Goal: Information Seeking & Learning: Learn about a topic

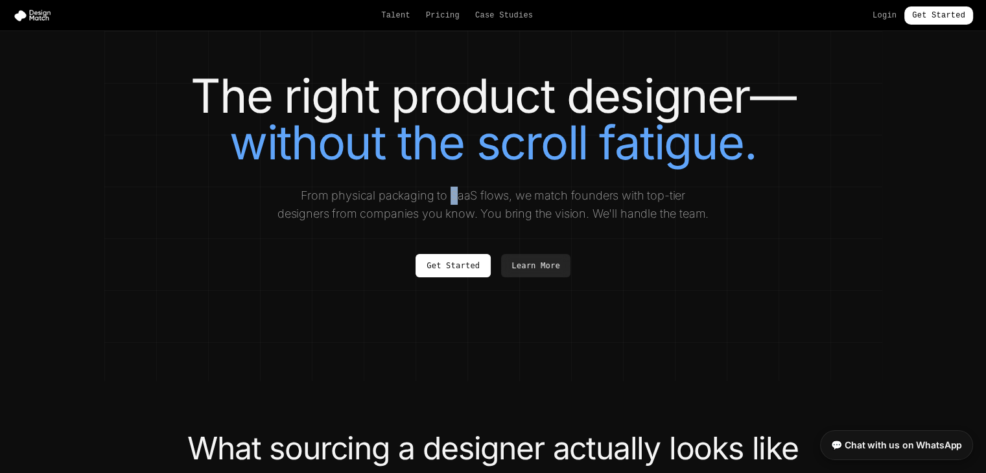
drag, startPoint x: 429, startPoint y: 201, endPoint x: 424, endPoint y: 190, distance: 12.2
click at [424, 190] on p "From physical packaging to SaaS flows, we match founders with top-tier designer…" at bounding box center [493, 205] width 436 height 36
drag, startPoint x: 412, startPoint y: 155, endPoint x: 363, endPoint y: 126, distance: 57.2
click at [363, 126] on span "without the scroll fatigue." at bounding box center [492, 142] width 526 height 56
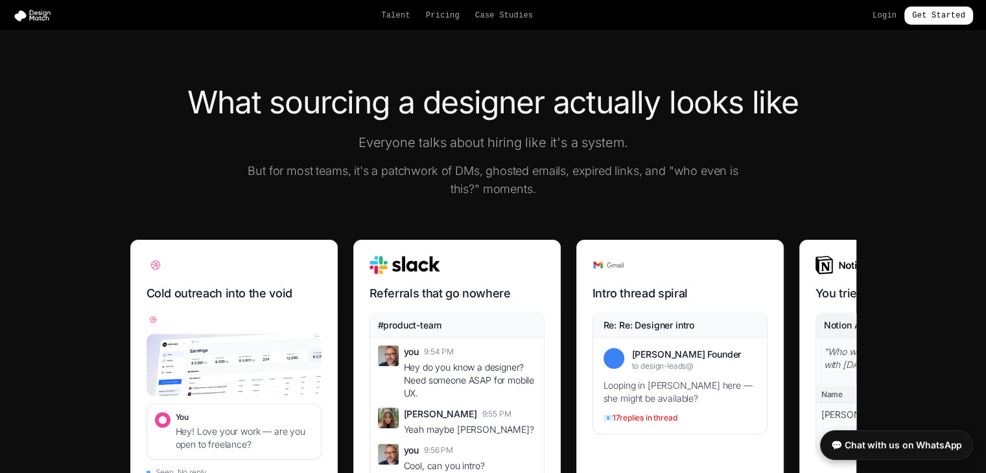
scroll to position [389, 0]
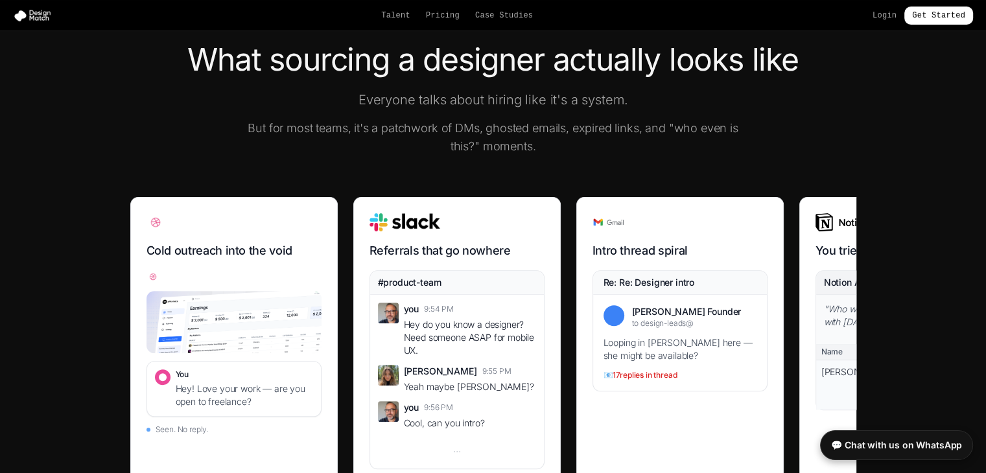
click at [787, 133] on div "What sourcing a designer actually looks like Everyone talks about hiring like i…" at bounding box center [493, 99] width 726 height 111
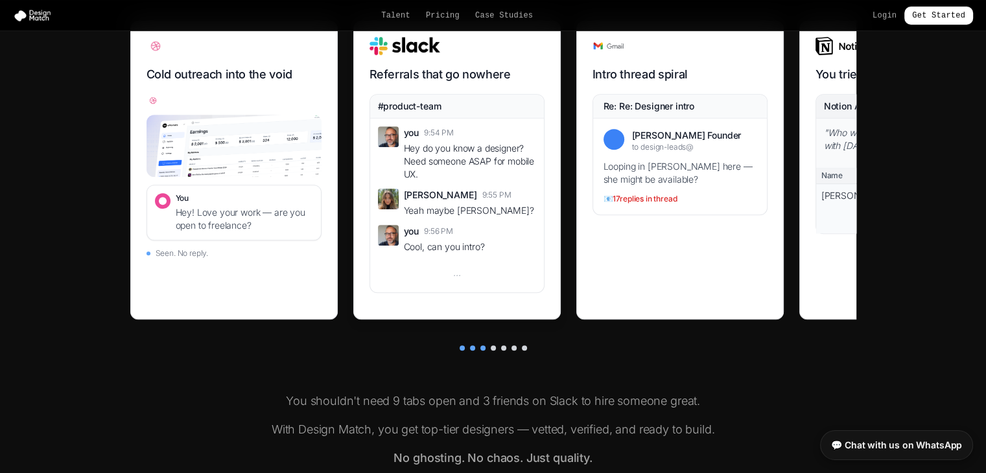
scroll to position [583, 0]
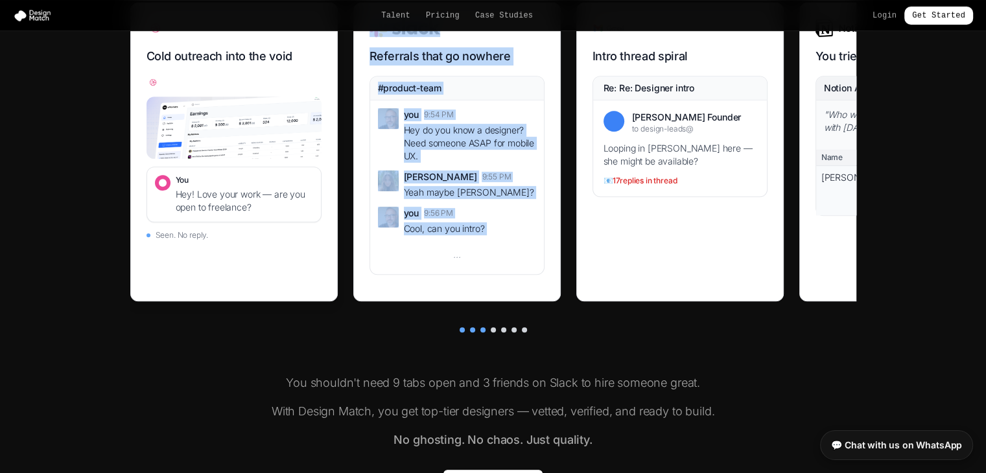
drag, startPoint x: 434, startPoint y: 281, endPoint x: 262, endPoint y: 262, distance: 172.1
click at [262, 262] on div "Cold outreach into the void You Hey! Love your work — are you open to freelance…" at bounding box center [493, 160] width 726 height 314
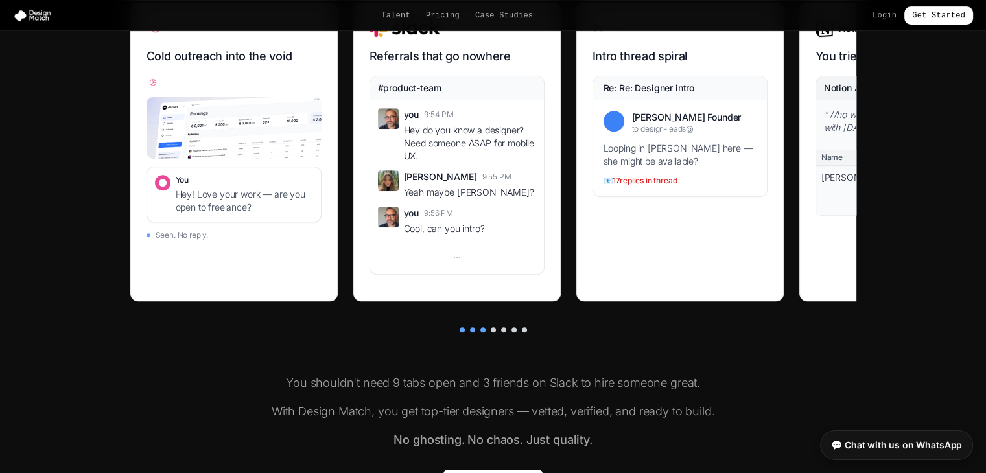
click at [425, 343] on div "What sourcing a designer actually looks like Everyone talks about hiring like i…" at bounding box center [493, 172] width 778 height 644
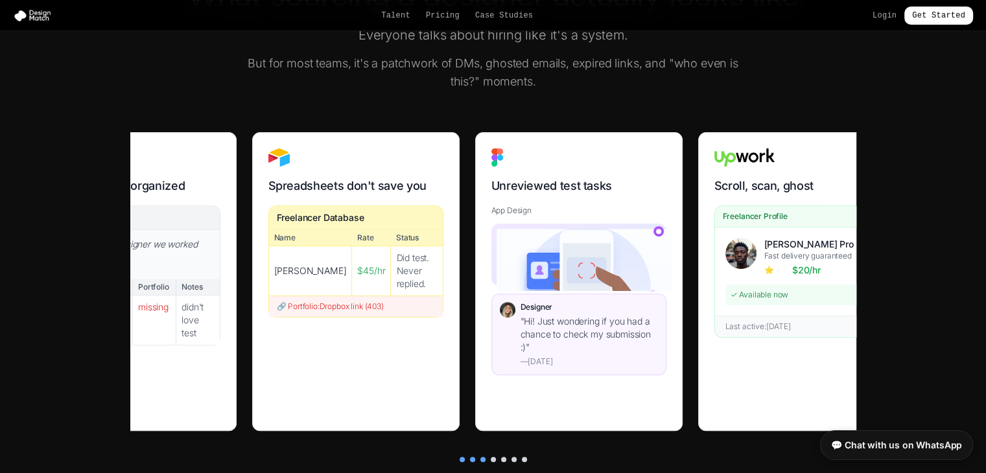
scroll to position [0, 819]
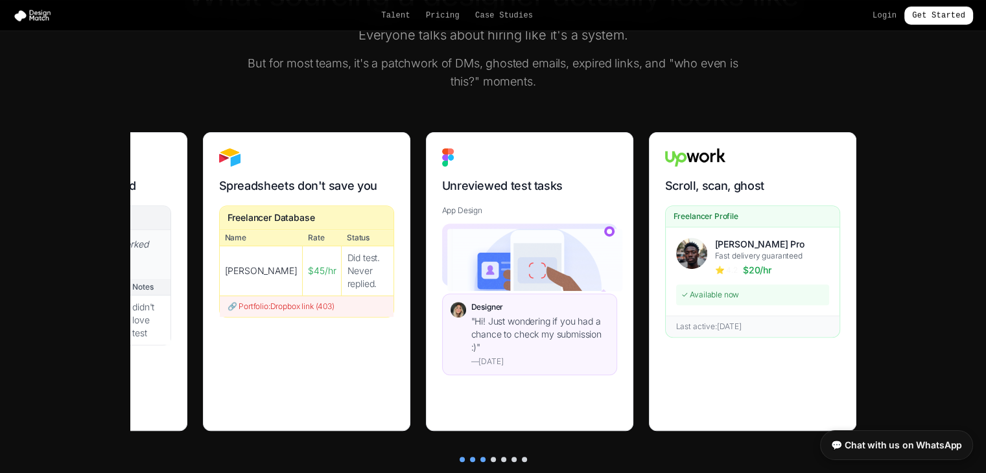
click at [931, 342] on section "What sourcing a designer actually looks like Everyone talks about hiring like i…" at bounding box center [493, 301] width 986 height 748
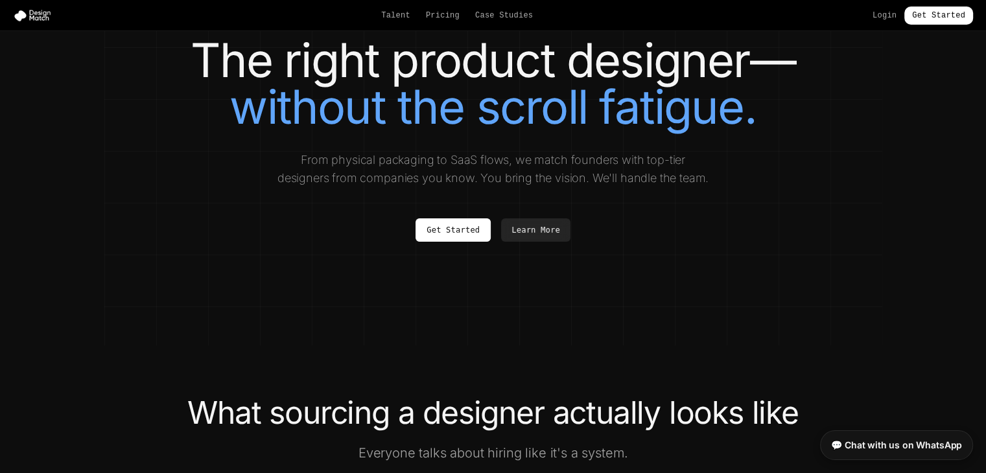
scroll to position [0, 0]
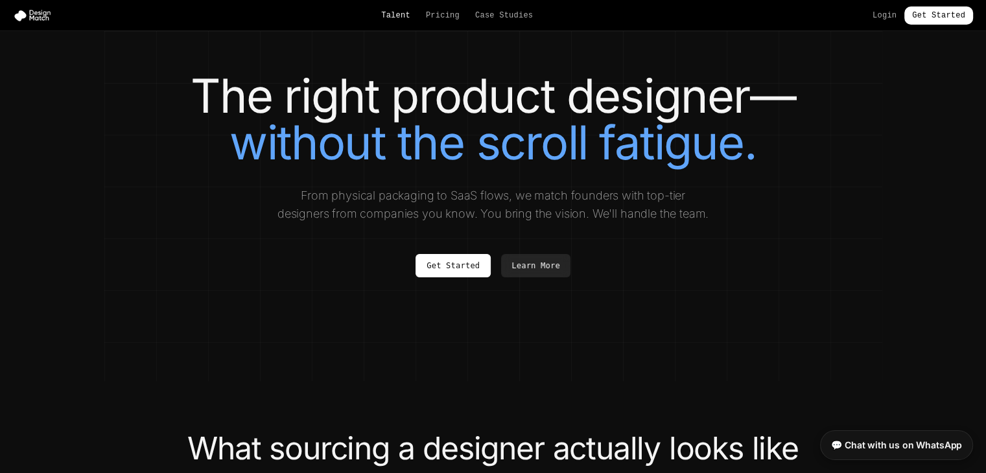
click at [410, 16] on link "Talent" at bounding box center [395, 15] width 29 height 10
click at [437, 19] on link "Pricing" at bounding box center [443, 15] width 34 height 10
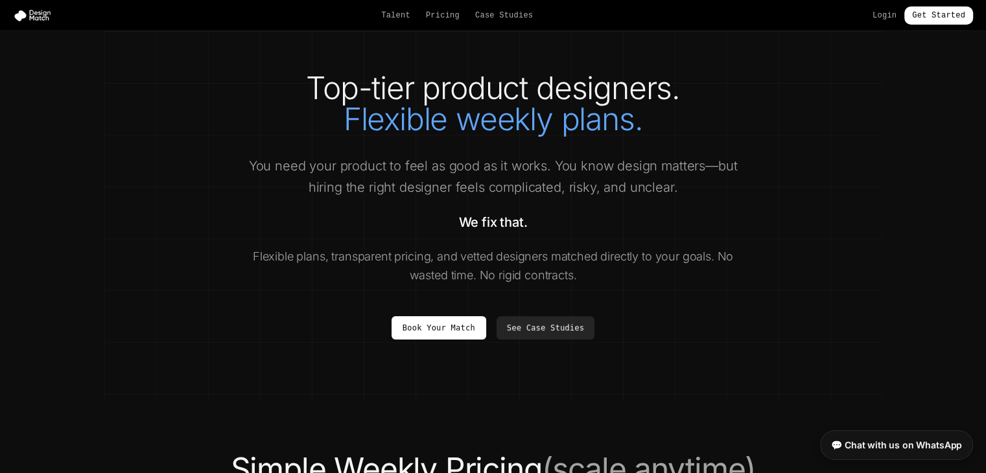
click at [491, 21] on div "Talent Pricing Case Studies Login Get Started" at bounding box center [493, 15] width 986 height 18
click at [498, 19] on link "Case Studies" at bounding box center [504, 15] width 58 height 10
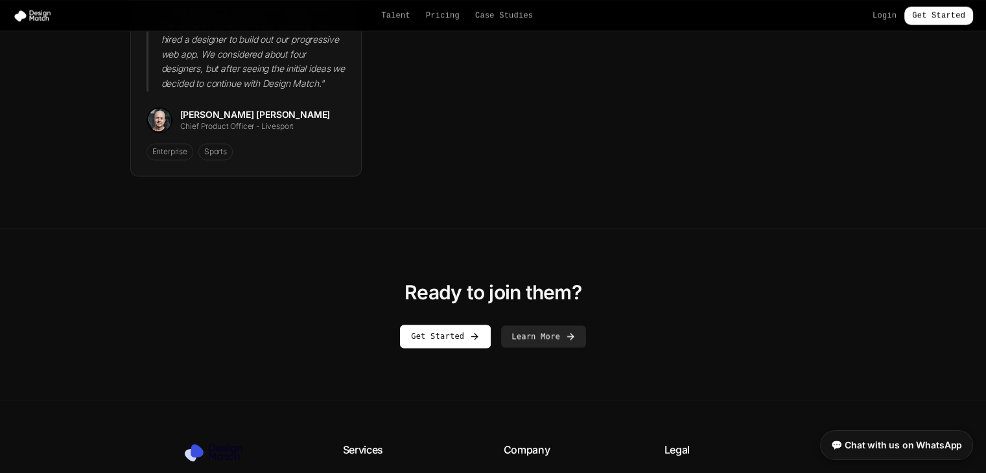
scroll to position [2128, 0]
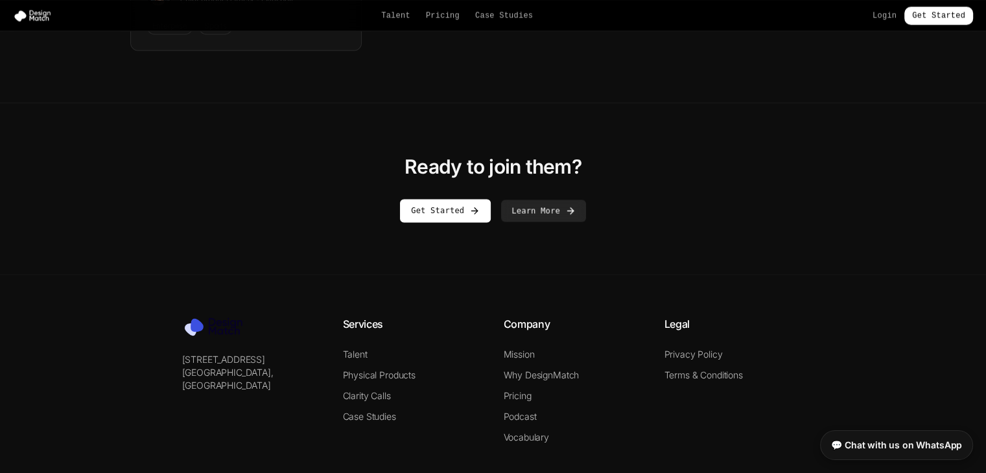
click at [685, 316] on div "Legal Privacy Policy Terms & Conditions" at bounding box center [734, 379] width 140 height 127
click at [469, 196] on link "Get Started" at bounding box center [445, 207] width 91 height 23
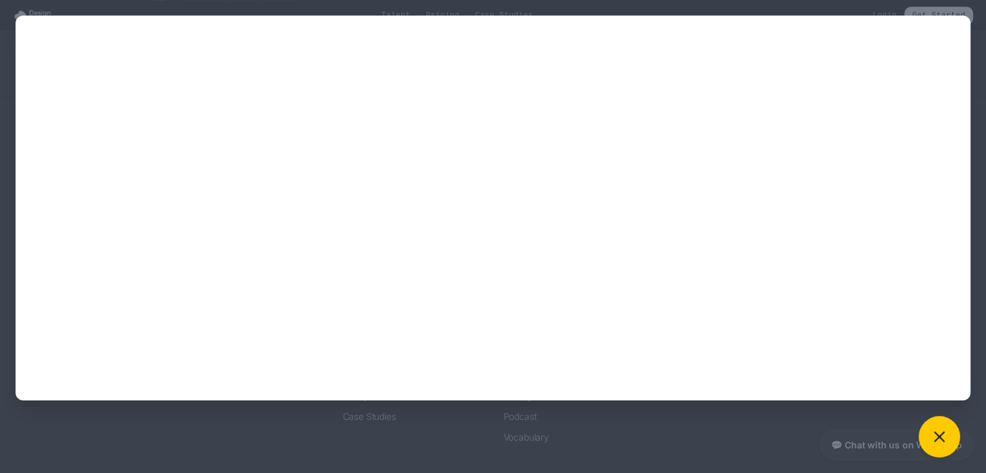
click at [980, 37] on div at bounding box center [493, 236] width 986 height 473
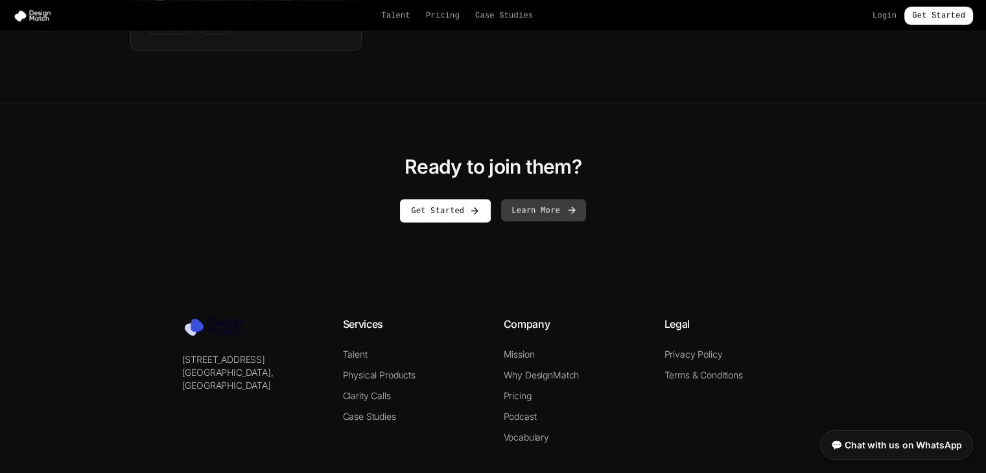
click at [545, 199] on button "Learn More" at bounding box center [543, 210] width 85 height 22
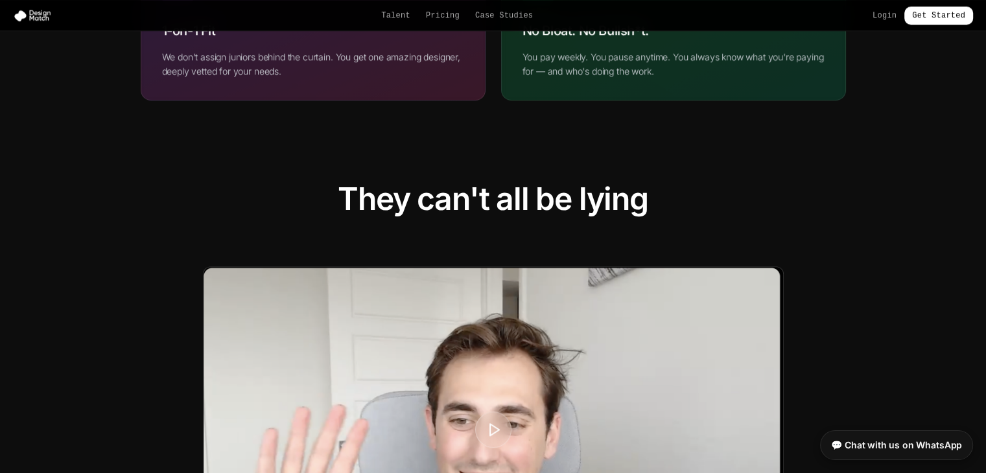
scroll to position [1415, 0]
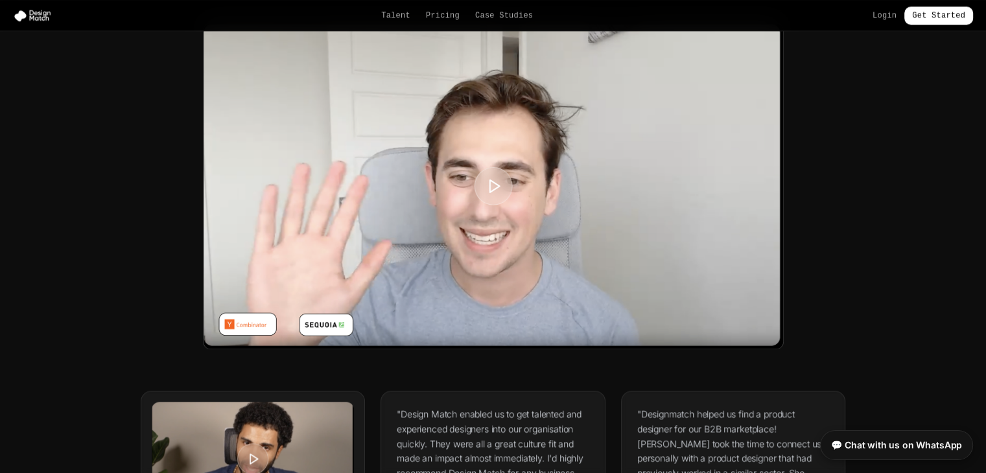
click at [493, 181] on icon at bounding box center [493, 186] width 16 height 16
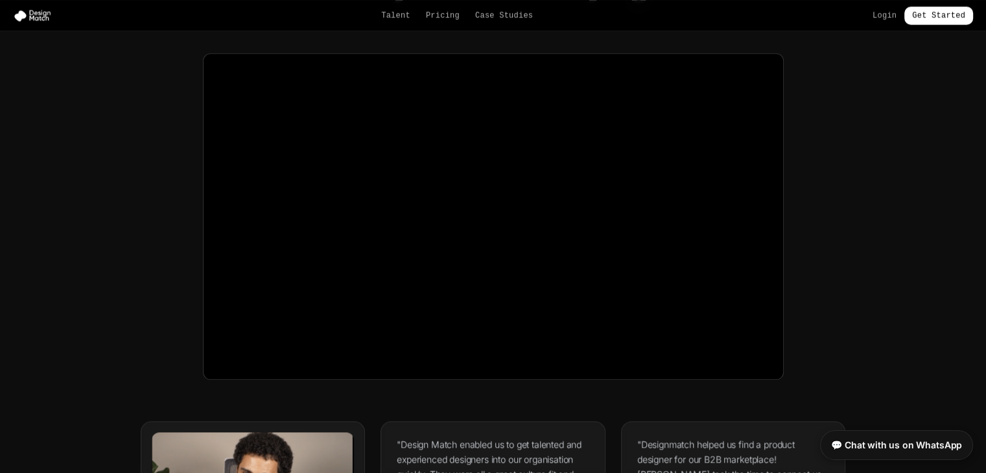
scroll to position [1351, 0]
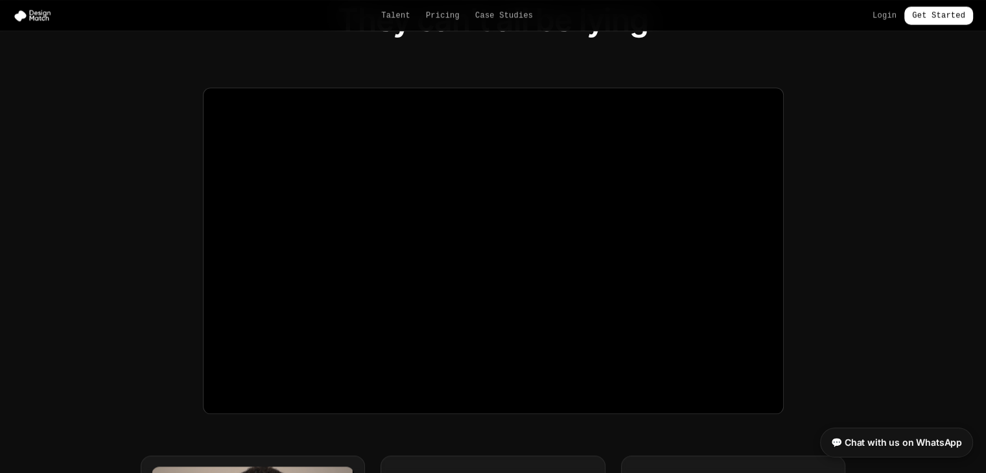
click at [894, 447] on link "💬 Chat with us on WhatsApp" at bounding box center [896, 443] width 153 height 30
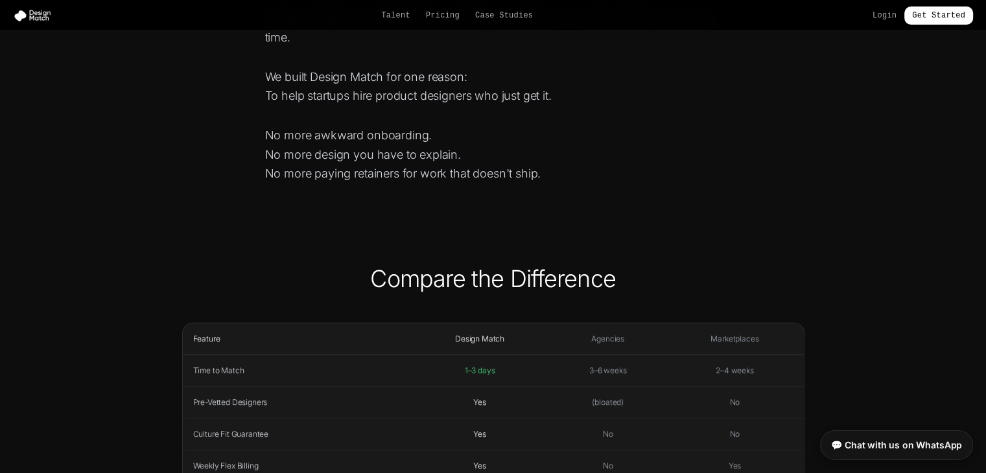
scroll to position [0, 0]
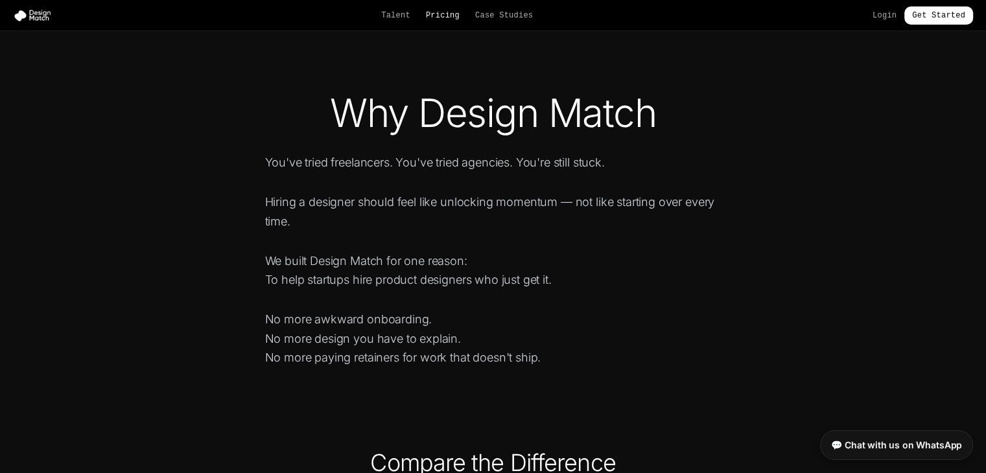
click at [453, 19] on link "Pricing" at bounding box center [443, 15] width 34 height 10
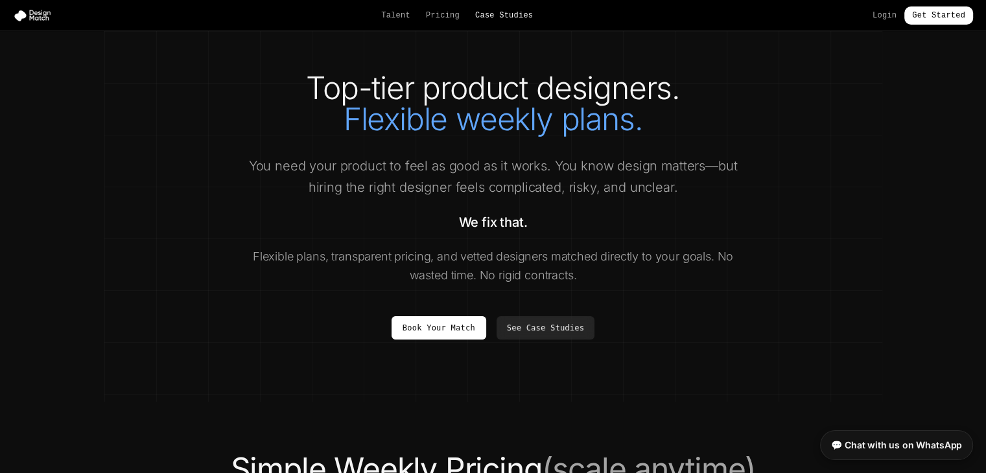
click at [486, 16] on link "Case Studies" at bounding box center [504, 15] width 58 height 10
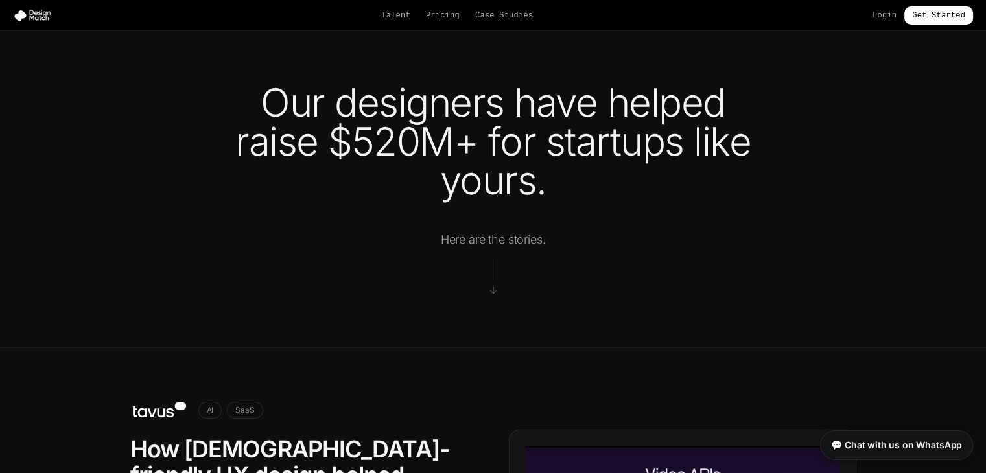
click at [397, 21] on div "Talent Pricing Case Studies Login Get Started" at bounding box center [493, 15] width 986 height 18
click at [397, 19] on link "Talent" at bounding box center [395, 15] width 29 height 10
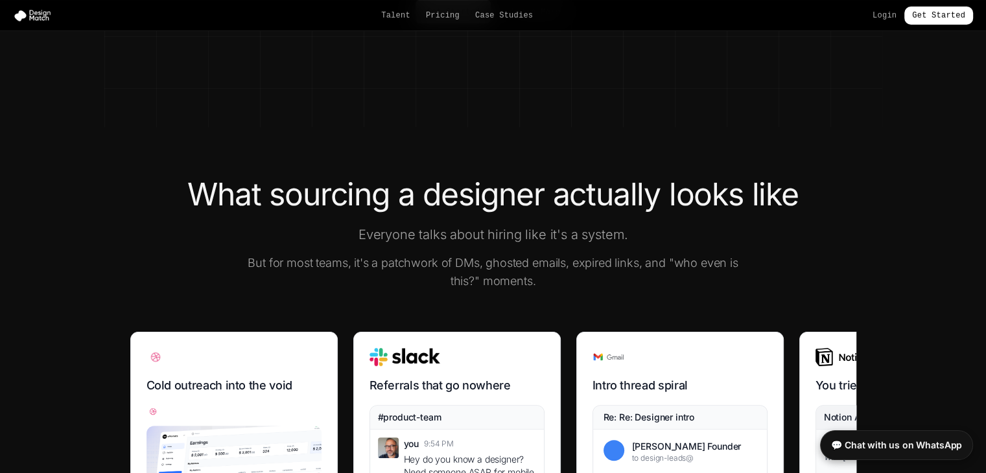
scroll to position [259, 0]
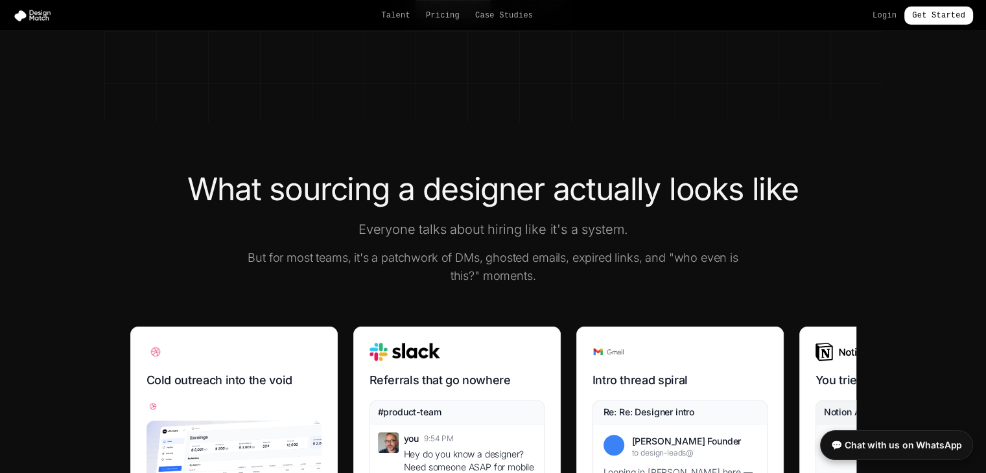
click at [673, 220] on p "Everyone talks about hiring like it's a system." at bounding box center [493, 229] width 498 height 18
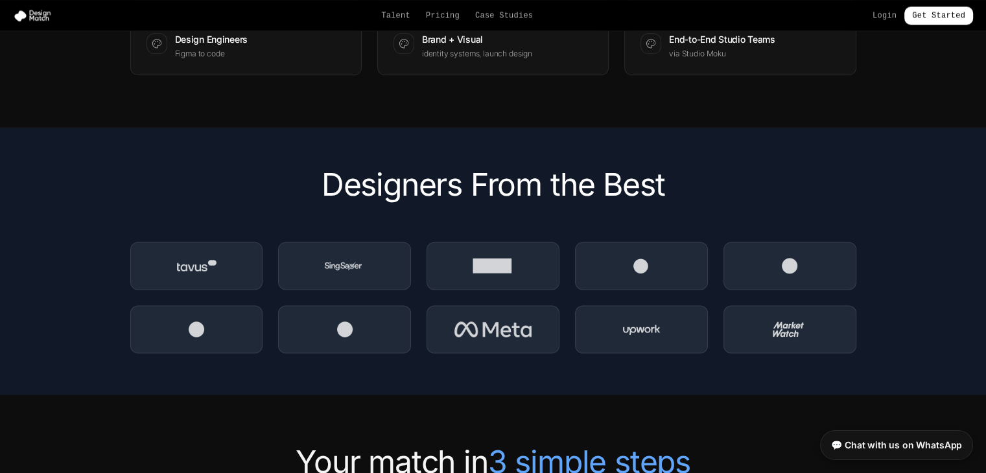
scroll to position [1750, 0]
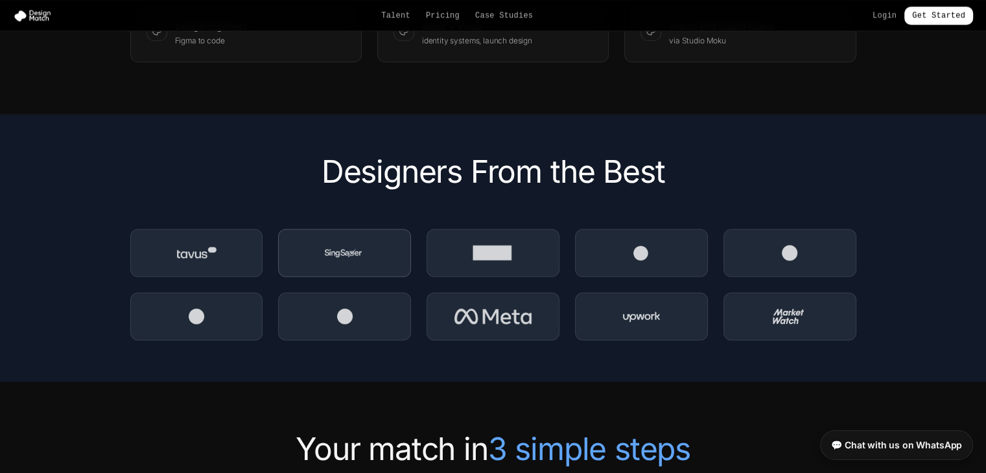
drag, startPoint x: 384, startPoint y: 322, endPoint x: 301, endPoint y: 257, distance: 105.8
click at [323, 299] on div at bounding box center [344, 316] width 133 height 48
click at [301, 257] on div at bounding box center [344, 253] width 133 height 48
click at [181, 235] on div "Designers From the Best" at bounding box center [493, 248] width 778 height 184
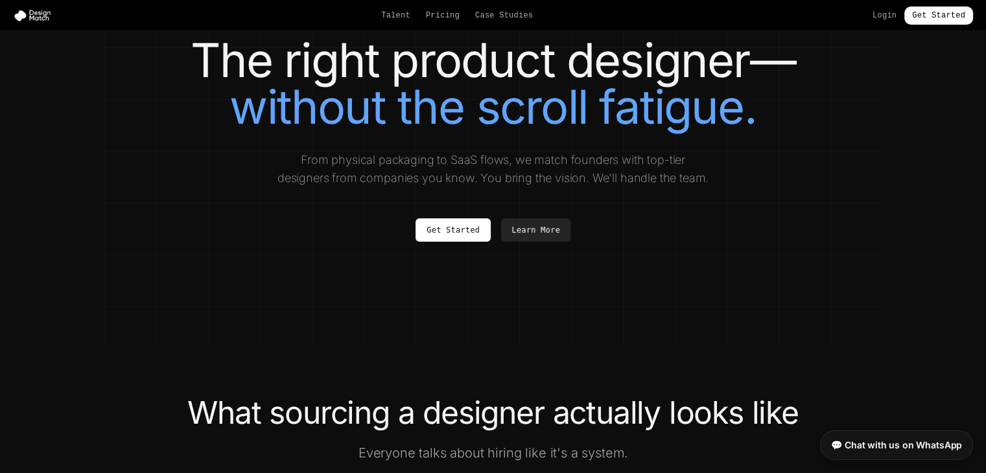
scroll to position [0, 0]
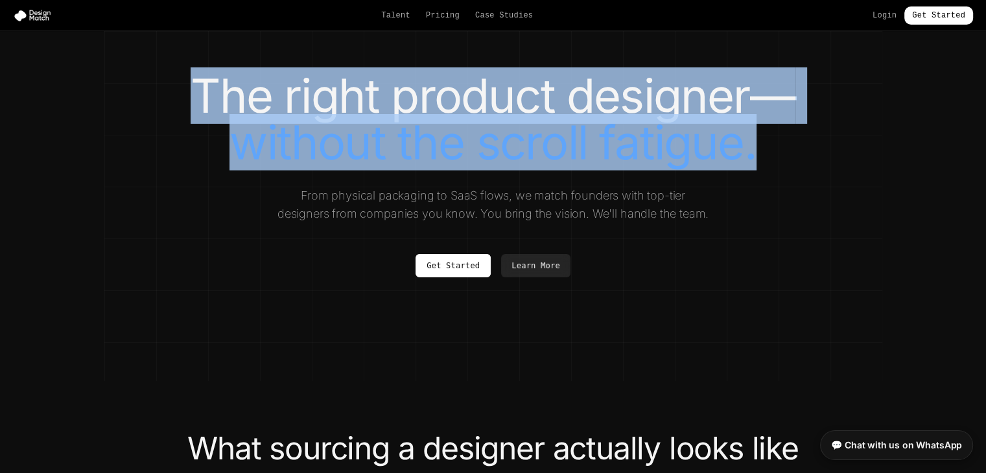
drag, startPoint x: 756, startPoint y: 154, endPoint x: 166, endPoint y: 96, distance: 592.6
click at [166, 96] on h1 "The right product designer— without the scroll fatigue." at bounding box center [493, 119] width 726 height 93
click at [281, 148] on span "without the scroll fatigue." at bounding box center [492, 142] width 526 height 56
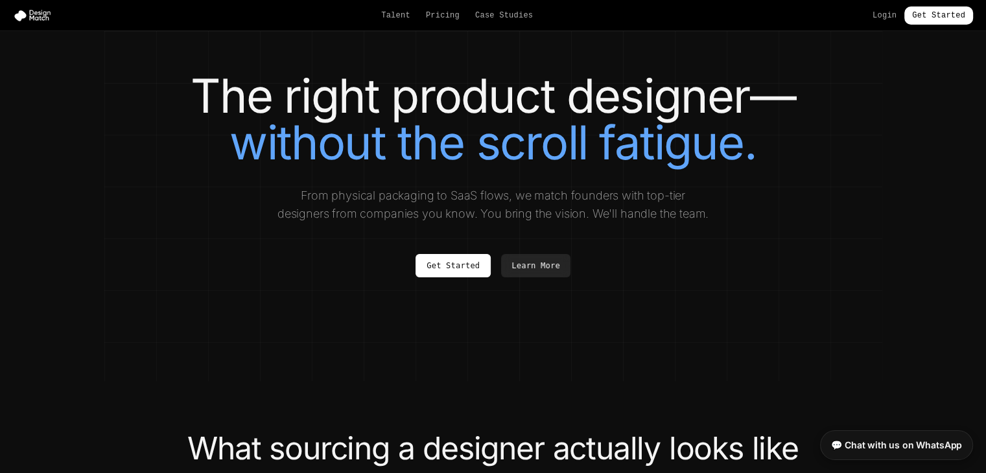
click at [292, 191] on p "From physical packaging to SaaS flows, we match founders with top-tier designer…" at bounding box center [493, 205] width 436 height 36
click at [277, 213] on p "From physical packaging to SaaS flows, we match founders with top-tier designer…" at bounding box center [493, 205] width 436 height 36
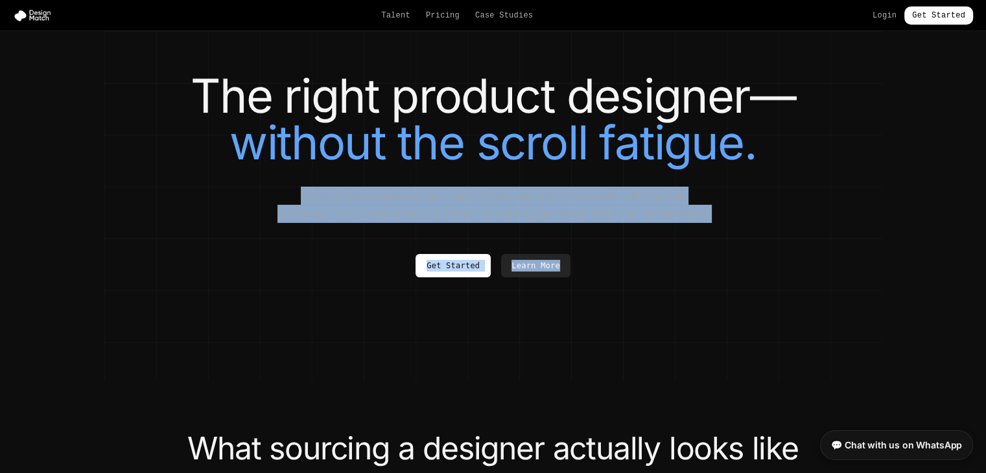
drag, startPoint x: 273, startPoint y: 195, endPoint x: 690, endPoint y: 228, distance: 418.0
click at [690, 228] on div "The right product designer— without the scroll fatigue. From physical packaging…" at bounding box center [493, 196] width 726 height 246
click at [676, 243] on div "The right product designer— without the scroll fatigue. From physical packaging…" at bounding box center [493, 196] width 726 height 246
click at [669, 240] on div "The right product designer— without the scroll fatigue. From physical packaging…" at bounding box center [493, 196] width 726 height 246
click at [668, 235] on div "The right product designer— without the scroll fatigue. From physical packaging…" at bounding box center [493, 196] width 726 height 246
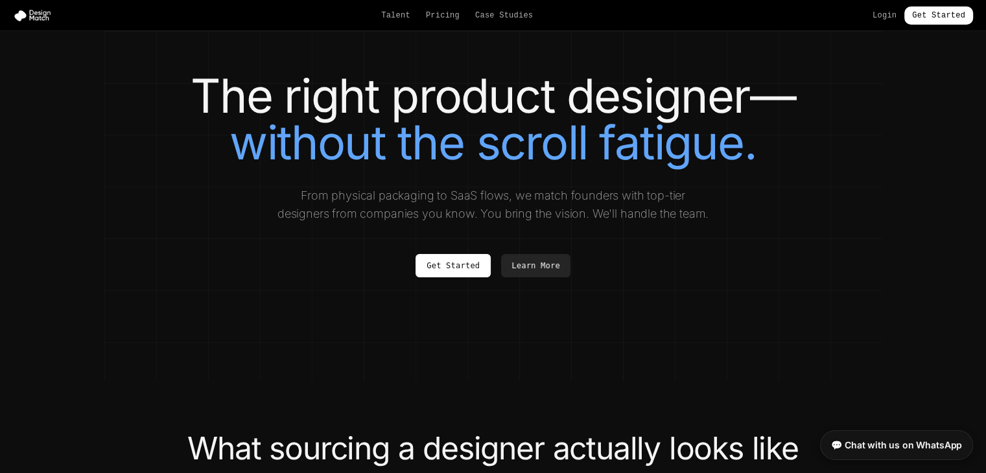
click at [675, 224] on div "The right product designer— without the scroll fatigue. From physical packaging…" at bounding box center [493, 196] width 726 height 246
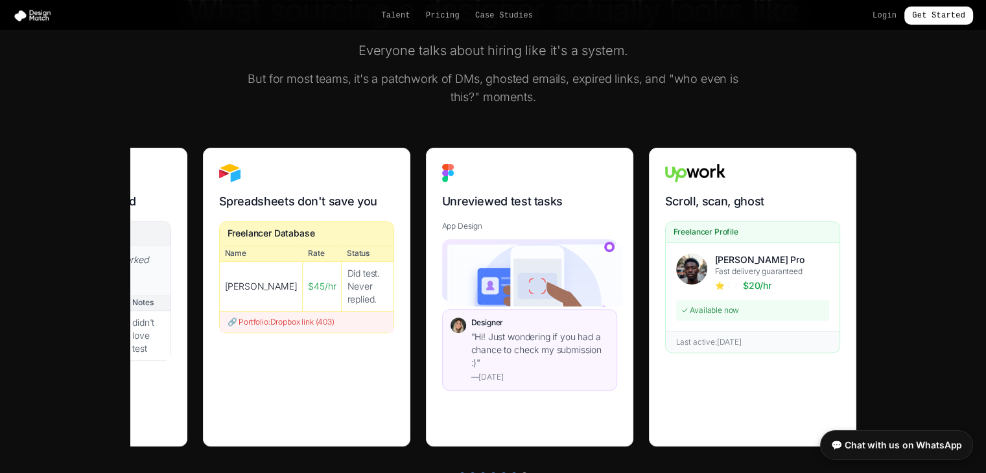
scroll to position [389, 0]
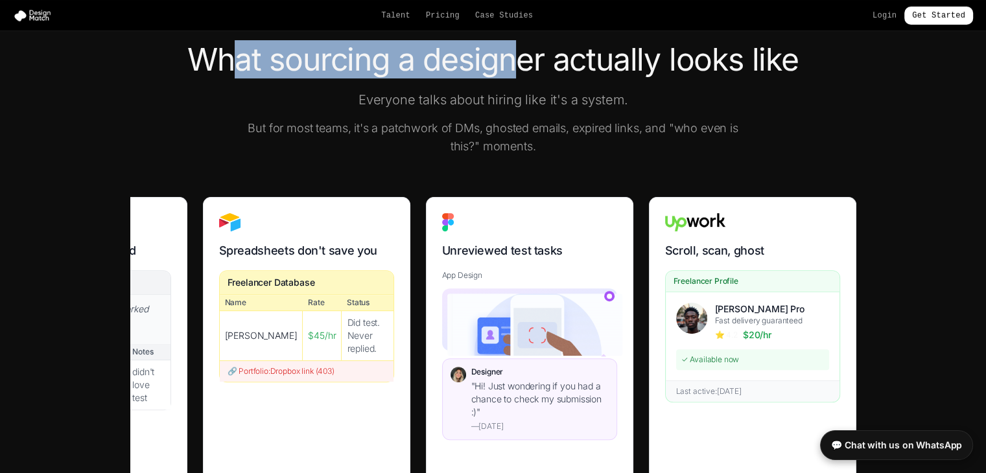
drag, startPoint x: 510, startPoint y: 49, endPoint x: 194, endPoint y: 73, distance: 316.5
click at [202, 75] on h2 "What sourcing a designer actually looks like" at bounding box center [493, 59] width 726 height 31
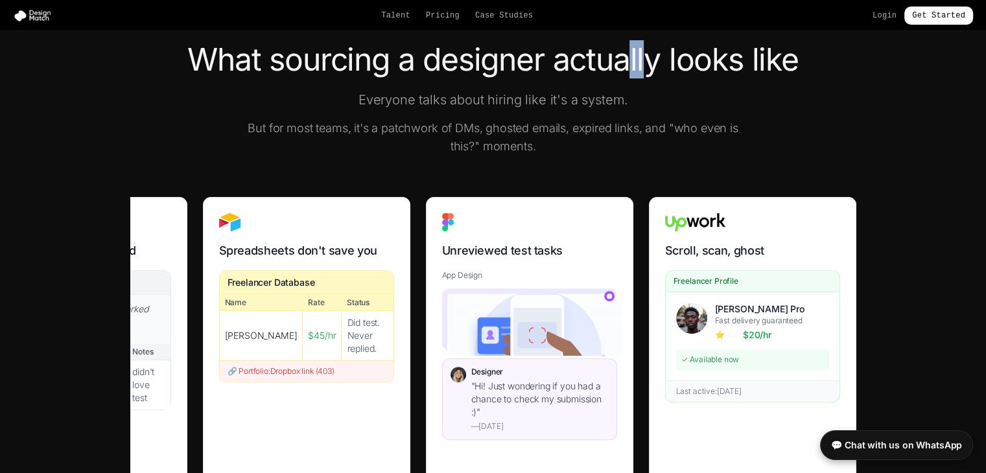
click at [656, 72] on h2 "What sourcing a designer actually looks like" at bounding box center [493, 59] width 726 height 31
drag, startPoint x: 792, startPoint y: 65, endPoint x: 780, endPoint y: 65, distance: 11.7
click at [785, 65] on h2 "What sourcing a designer actually looks like" at bounding box center [493, 59] width 726 height 31
